Goal: Check status: Check status

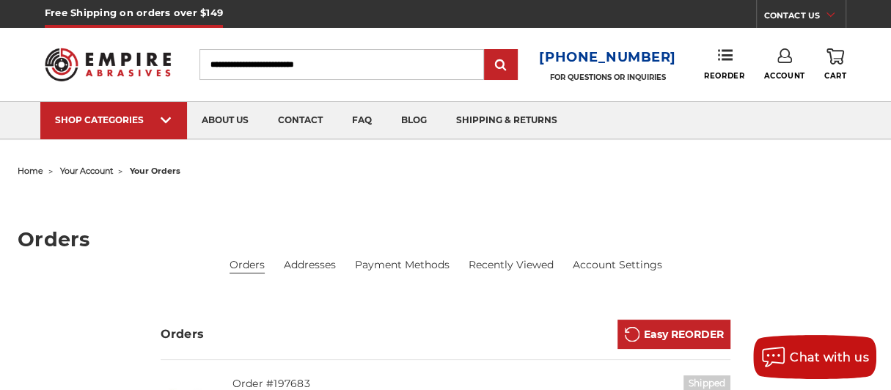
click at [778, 61] on use at bounding box center [785, 55] width 15 height 15
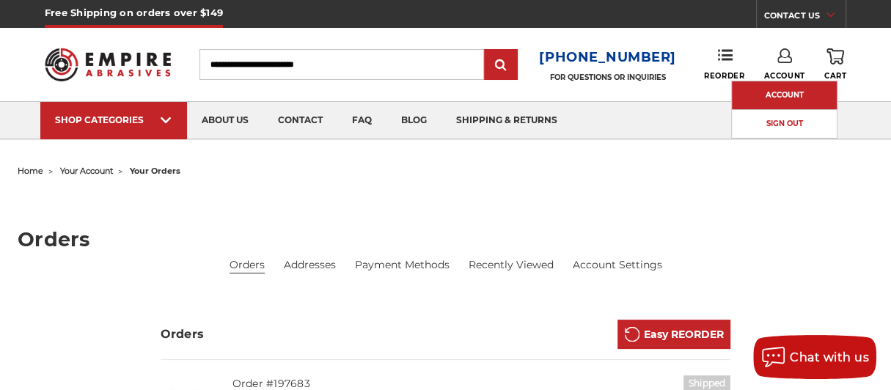
click at [763, 95] on link "Account" at bounding box center [784, 95] width 105 height 28
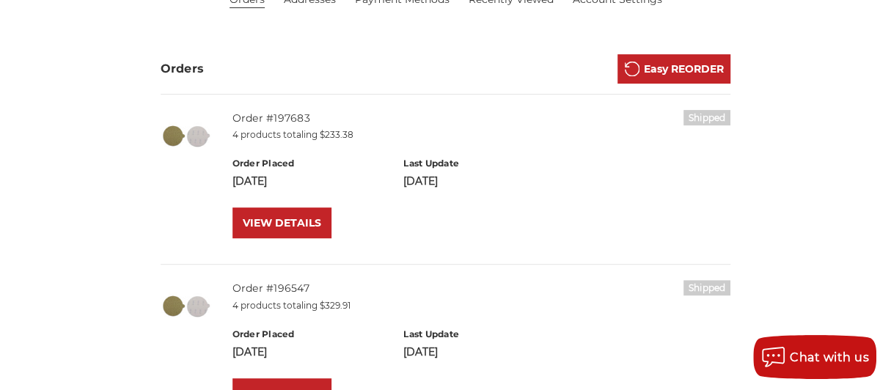
scroll to position [293, 0]
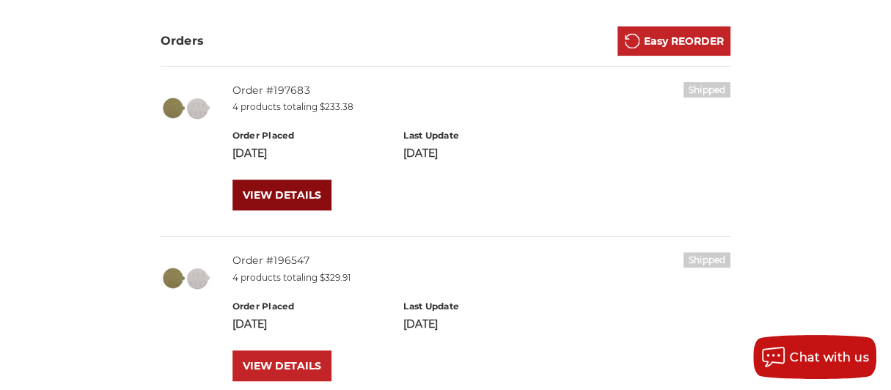
click at [275, 185] on link "VIEW DETAILS" at bounding box center [282, 195] width 99 height 31
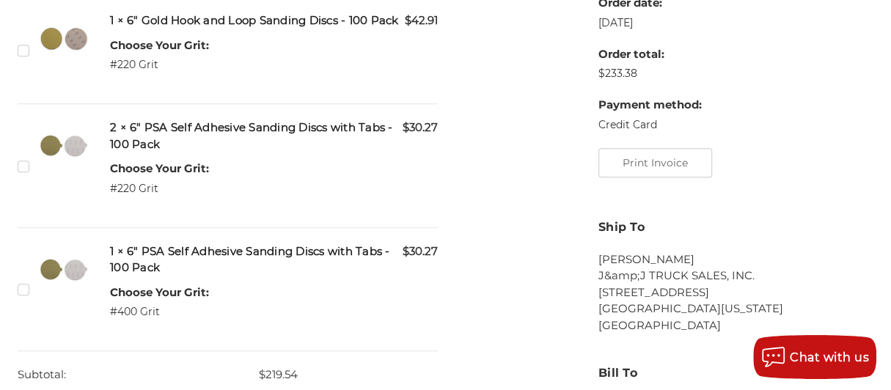
scroll to position [587, 0]
